Goal: Find specific page/section: Find specific page/section

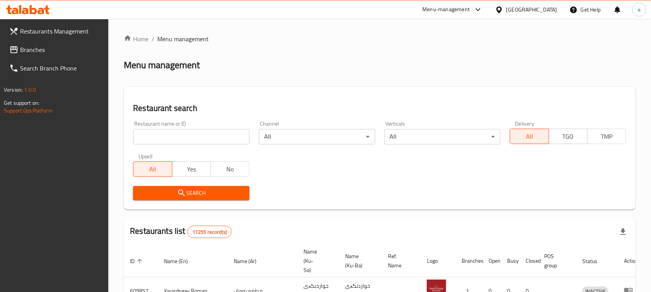
click at [10, 52] on icon at bounding box center [13, 49] width 9 height 9
click at [180, 142] on input "search" at bounding box center [191, 136] width 116 height 15
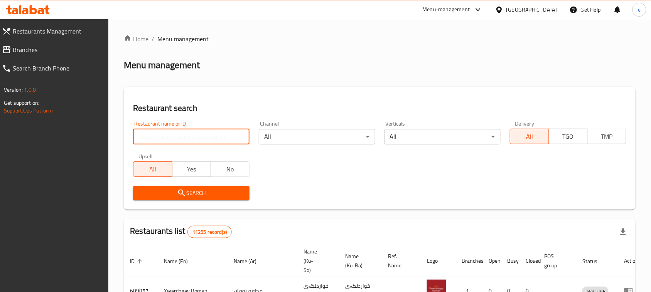
paste input "703494"
type input "703494"
click button "Search" at bounding box center [191, 193] width 116 height 14
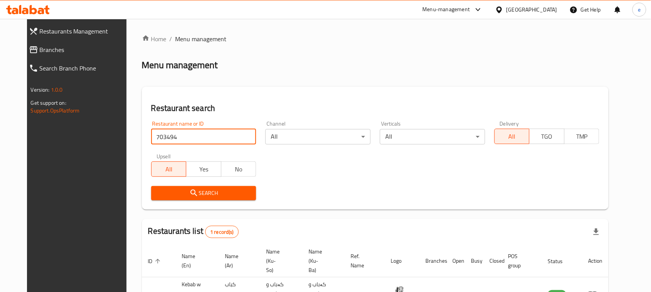
click at [29, 46] on icon at bounding box center [33, 49] width 9 height 9
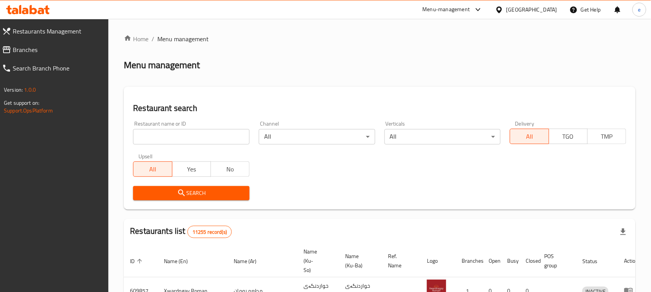
click at [203, 136] on input "search" at bounding box center [191, 136] width 116 height 15
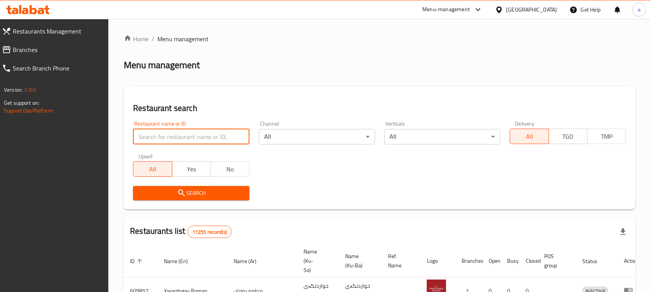
click at [25, 47] on span "Branches" at bounding box center [58, 49] width 90 height 9
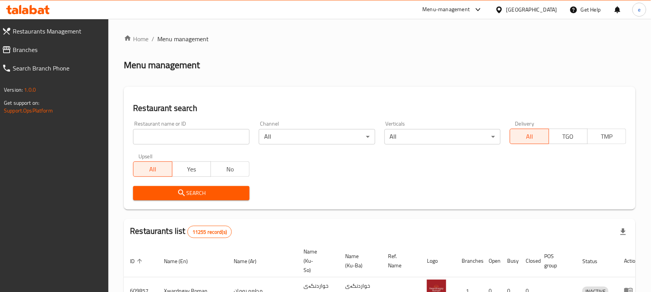
click at [186, 140] on input "search" at bounding box center [191, 136] width 116 height 15
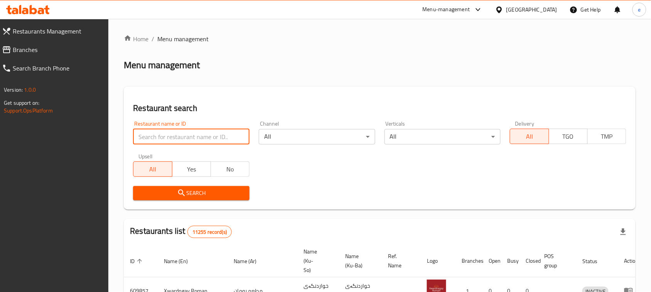
paste input "703494"
type input "703494"
click button "Search" at bounding box center [191, 193] width 116 height 14
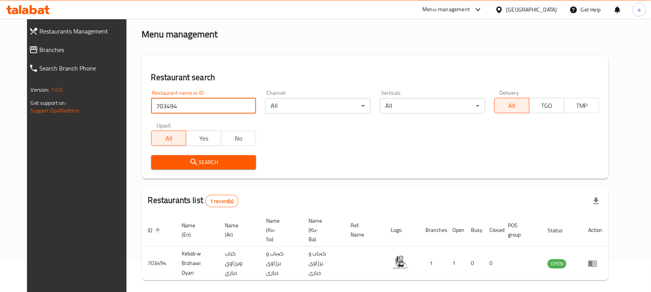
scroll to position [45, 0]
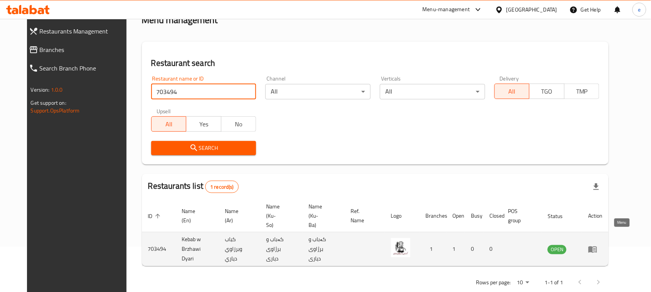
click at [597, 246] on icon "enhanced table" at bounding box center [593, 249] width 8 height 7
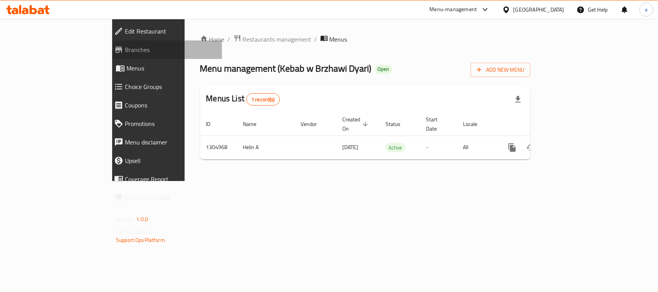
click at [125, 47] on span "Branches" at bounding box center [170, 49] width 91 height 9
